Goal: Navigation & Orientation: Find specific page/section

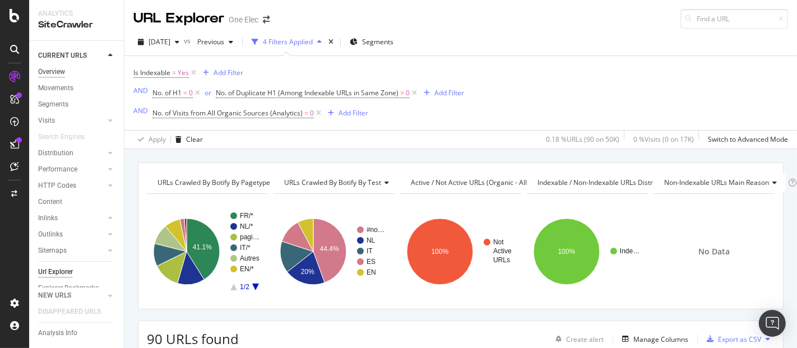
click at [43, 73] on div "Overview" at bounding box center [51, 72] width 27 height 12
